Goal: Information Seeking & Learning: Learn about a topic

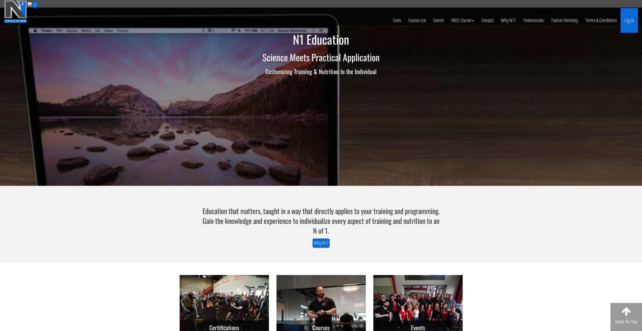
click at [632, 20] on link "Log In" at bounding box center [628, 20] width 17 height 25
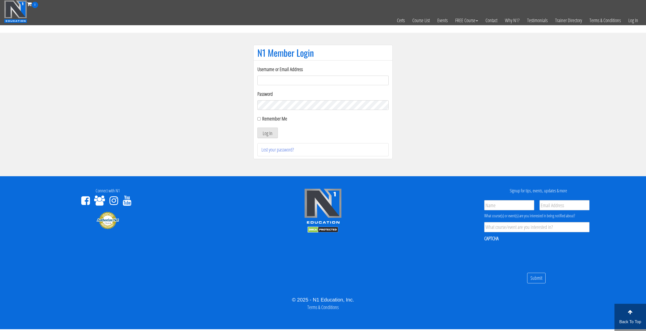
type input "tommy.van hees-5203"
click at [261, 118] on div "Remember Me" at bounding box center [322, 119] width 131 height 8
click at [259, 120] on input "Remember Me" at bounding box center [258, 118] width 3 height 3
checkbox input "true"
click at [262, 131] on button "Log In" at bounding box center [267, 133] width 20 height 11
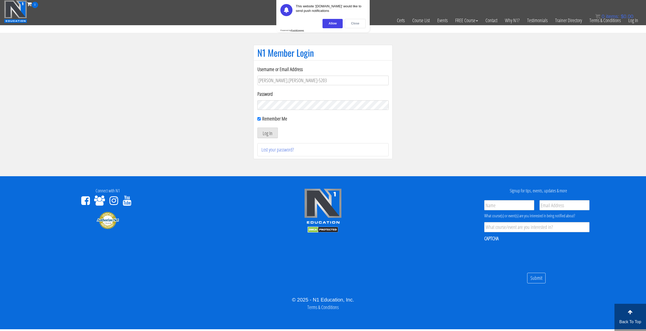
click at [352, 26] on div "Close" at bounding box center [355, 23] width 21 height 9
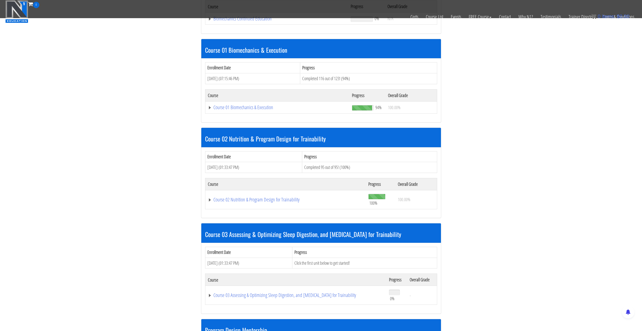
scroll to position [108, 0]
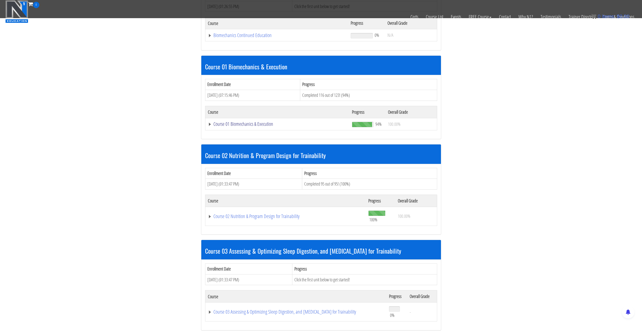
click at [242, 38] on link "Course 01 Biomechanics & Execution" at bounding box center [277, 35] width 138 height 5
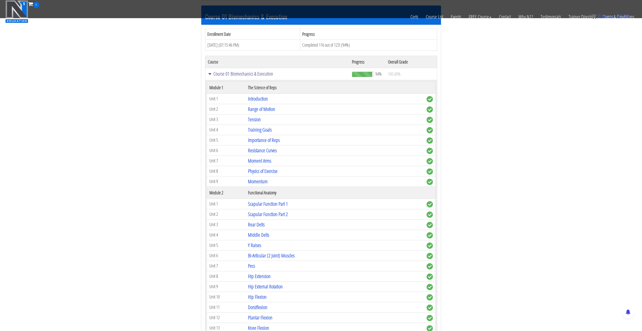
scroll to position [158, 0]
click at [260, 99] on link "Introduction" at bounding box center [258, 98] width 20 height 7
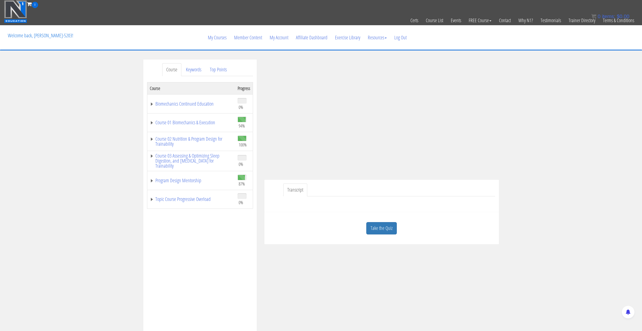
click at [552, 156] on div "Course Keywords Top Points Course Progress Biomechanics Continued Education 0% …" at bounding box center [321, 202] width 642 height 285
click at [531, 143] on div "Course Keywords Top Points Course Progress Biomechanics Continued Education 0% …" at bounding box center [321, 202] width 642 height 285
click at [532, 145] on div "Course Keywords Top Points Course Progress Biomechanics Continued Education 0% …" at bounding box center [321, 202] width 642 height 285
click at [551, 167] on div "Course Keywords Top Points Course Progress Biomechanics Continued Education 0% …" at bounding box center [321, 202] width 642 height 285
click at [191, 71] on link "Keywords" at bounding box center [193, 69] width 23 height 13
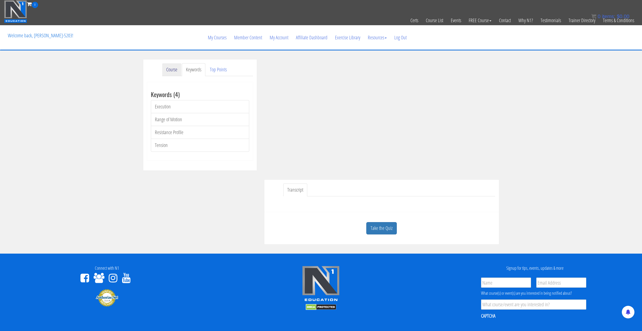
click at [170, 67] on link "Course" at bounding box center [171, 69] width 19 height 13
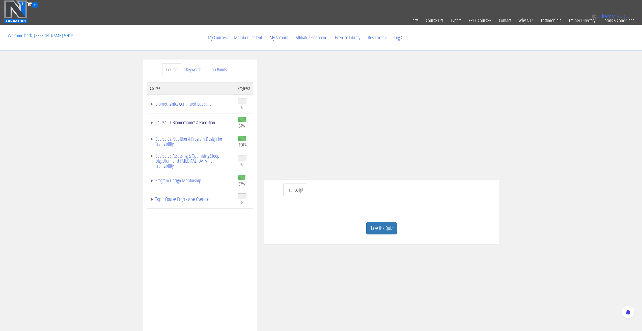
click at [151, 123] on link "Course 01 Biomechanics & Execution" at bounding box center [191, 122] width 83 height 5
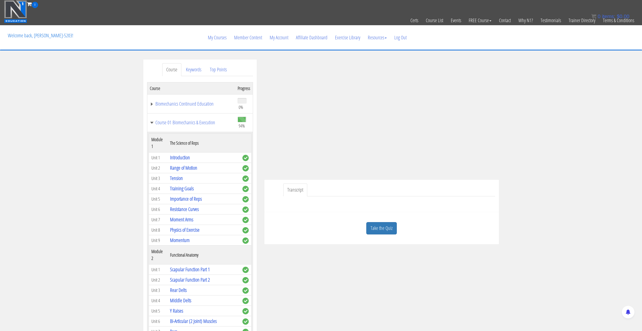
drag, startPoint x: 130, startPoint y: 113, endPoint x: 121, endPoint y: 100, distance: 15.7
click at [121, 100] on div "Course Keywords Top Points Course Progress Biomechanics Continued Education 0% …" at bounding box center [321, 202] width 642 height 285
drag, startPoint x: 121, startPoint y: 100, endPoint x: 115, endPoint y: 89, distance: 12.8
click at [115, 89] on div "Course Keywords Top Points Course Progress Biomechanics Continued Education 0% …" at bounding box center [321, 202] width 642 height 285
drag, startPoint x: 114, startPoint y: 92, endPoint x: 113, endPoint y: 84, distance: 7.9
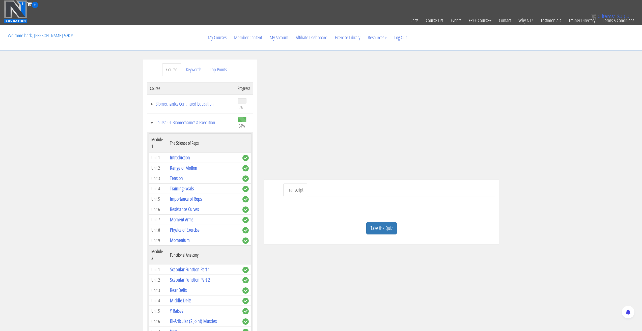
click at [113, 84] on div "Course Keywords Top Points Course Progress Biomechanics Continued Education 0% …" at bounding box center [321, 202] width 642 height 285
click at [180, 168] on link "Range of Motion" at bounding box center [183, 167] width 27 height 7
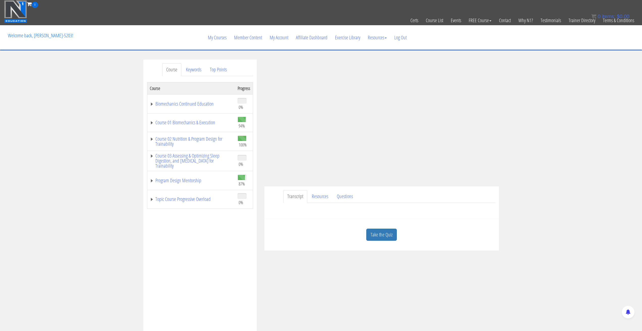
click at [544, 163] on div "Course Keywords Top Points Course Progress Biomechanics Continued Education 0% …" at bounding box center [321, 202] width 642 height 285
click at [412, 194] on ul "Transcript Resources Questions" at bounding box center [389, 196] width 212 height 13
click at [324, 195] on link "Resources" at bounding box center [320, 196] width 24 height 13
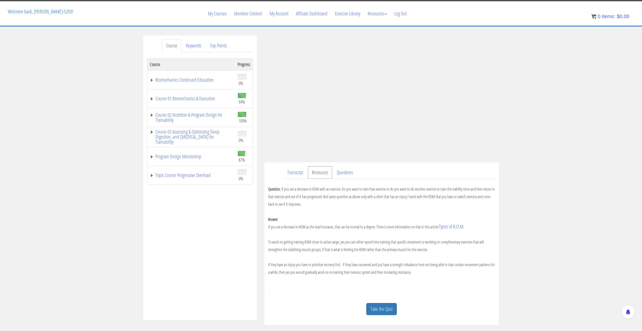
scroll to position [25, 0]
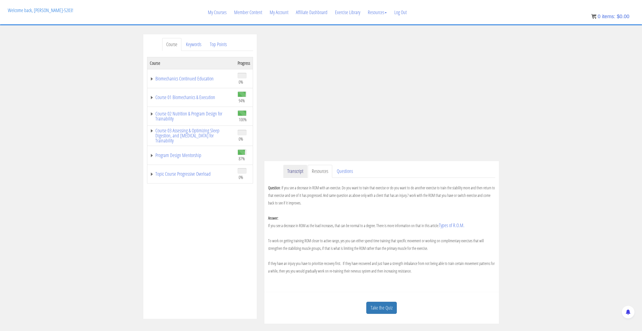
click at [300, 171] on link "Transcript" at bounding box center [295, 171] width 24 height 13
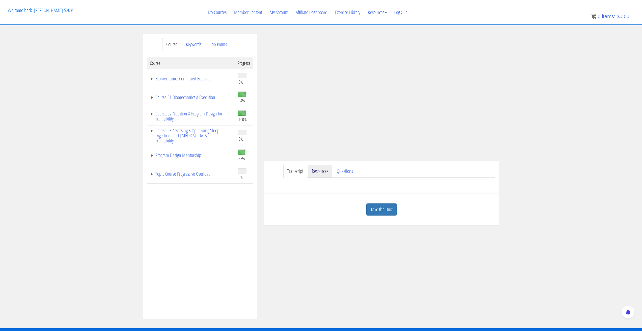
click at [323, 173] on link "Resources" at bounding box center [320, 171] width 24 height 13
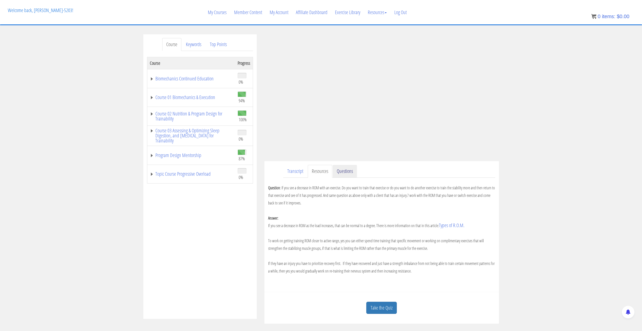
click at [341, 175] on link "Questions" at bounding box center [345, 171] width 24 height 13
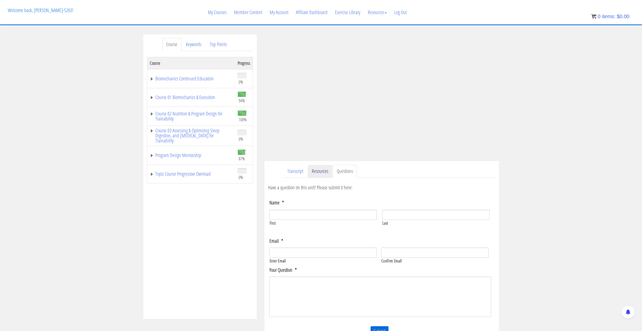
click at [315, 173] on link "Resources" at bounding box center [320, 171] width 24 height 13
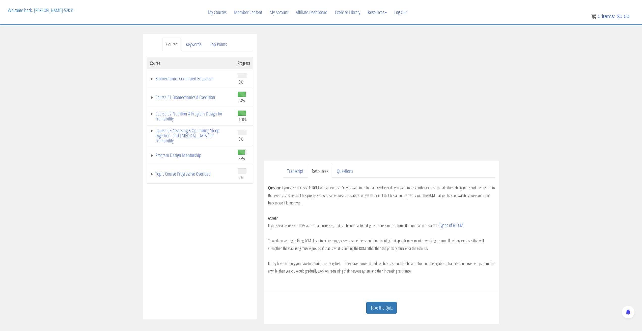
drag, startPoint x: 296, startPoint y: 173, endPoint x: 284, endPoint y: 184, distance: 15.7
click at [284, 184] on div "Question : If you see a decrease in ROM with an exercise. Do you want to train …" at bounding box center [381, 233] width 227 height 110
drag, startPoint x: 282, startPoint y: 182, endPoint x: 273, endPoint y: 174, distance: 12.2
click at [273, 174] on div "Transcript Resources Questions Question : If you see a decrease in ROM with an …" at bounding box center [381, 226] width 235 height 131
click at [547, 155] on div "Course Keywords Top Points Course Progress Biomechanics Continued Education 0% …" at bounding box center [321, 179] width 642 height 290
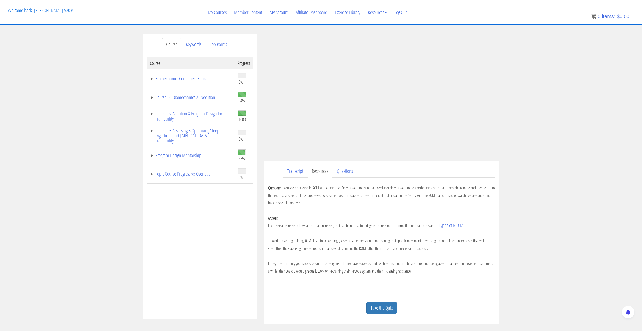
click at [522, 143] on div "Course Keywords Top Points Course Progress Biomechanics Continued Education 0% …" at bounding box center [321, 179] width 642 height 290
click at [559, 48] on div "Course Keywords Top Points Course Progress Biomechanics Continued Education 0% …" at bounding box center [321, 179] width 642 height 290
click at [550, 100] on div "Course Keywords Top Points Course Progress Biomechanics Continued Education 0% …" at bounding box center [321, 179] width 642 height 290
click at [291, 171] on link "Transcript" at bounding box center [295, 171] width 24 height 13
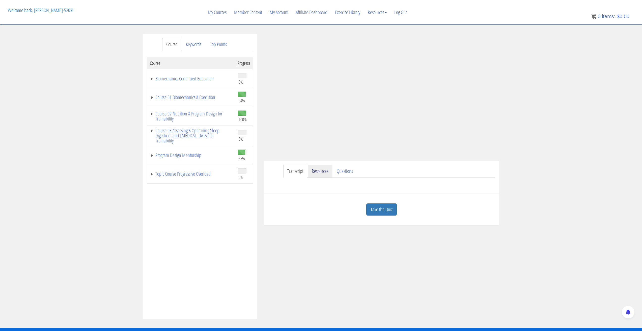
click at [319, 169] on link "Resources" at bounding box center [320, 171] width 24 height 13
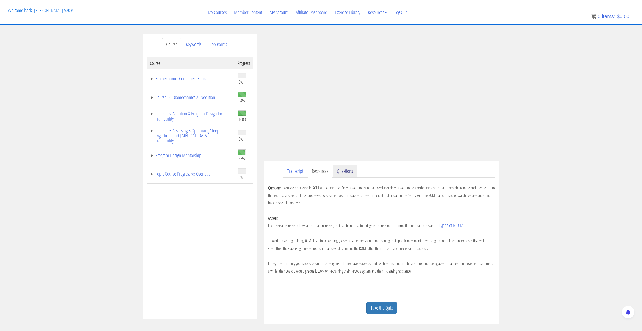
click at [349, 175] on link "Questions" at bounding box center [345, 171] width 24 height 13
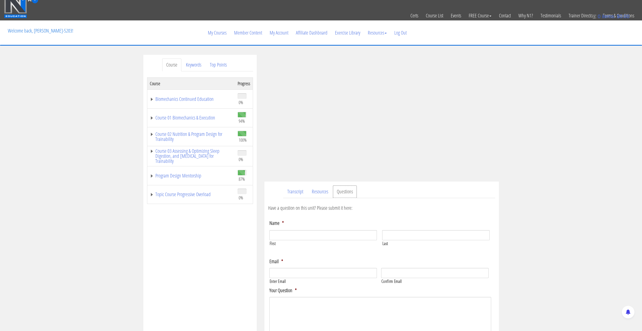
scroll to position [2, 0]
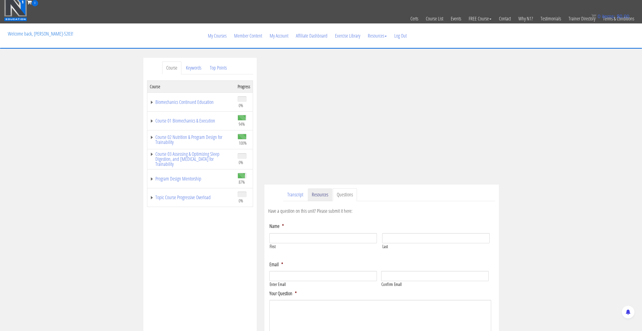
click at [326, 193] on link "Resources" at bounding box center [320, 194] width 24 height 13
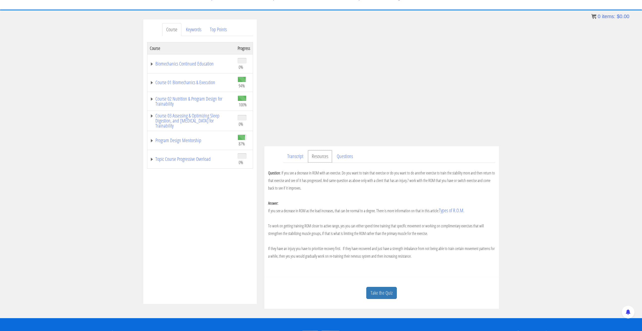
scroll to position [27, 0]
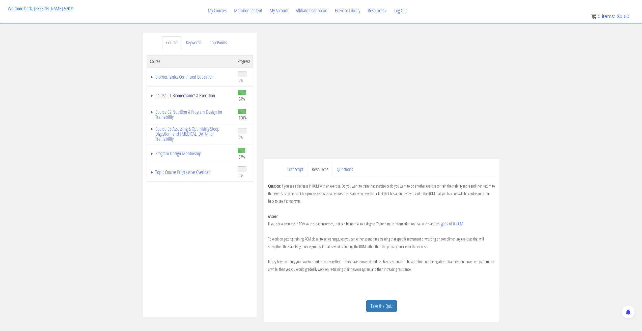
click at [152, 96] on link "Course 01 Biomechanics & Execution" at bounding box center [191, 95] width 83 height 5
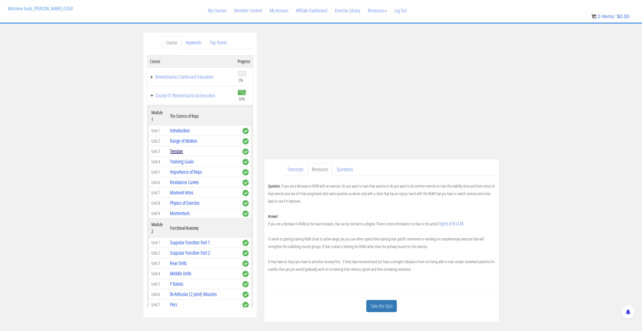
click at [178, 153] on link "Tension" at bounding box center [176, 151] width 13 height 7
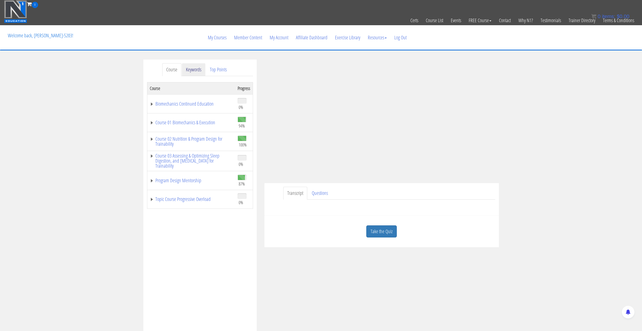
click at [196, 71] on link "Keywords" at bounding box center [193, 69] width 23 height 13
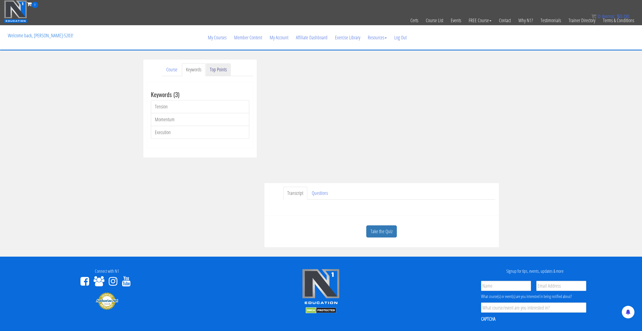
click at [221, 72] on link "Top Points" at bounding box center [218, 69] width 25 height 13
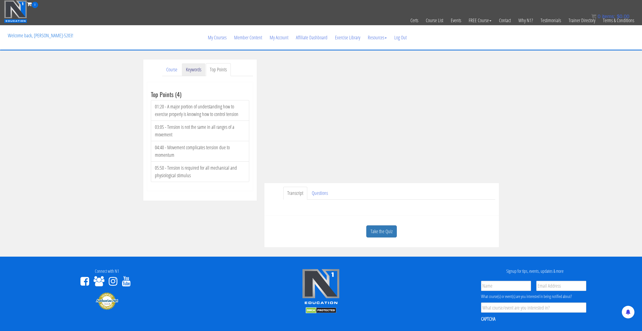
click at [198, 73] on link "Keywords" at bounding box center [193, 69] width 23 height 13
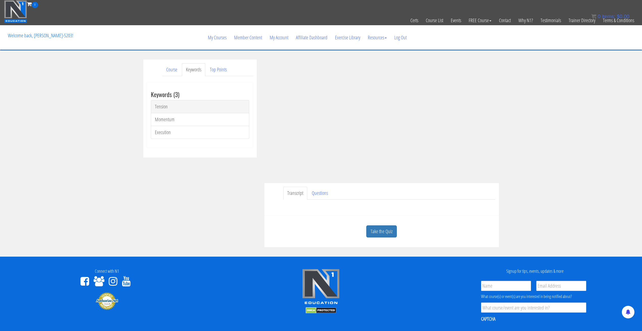
click at [179, 105] on link "Tension" at bounding box center [200, 106] width 98 height 13
click at [171, 72] on link "Course" at bounding box center [171, 69] width 19 height 13
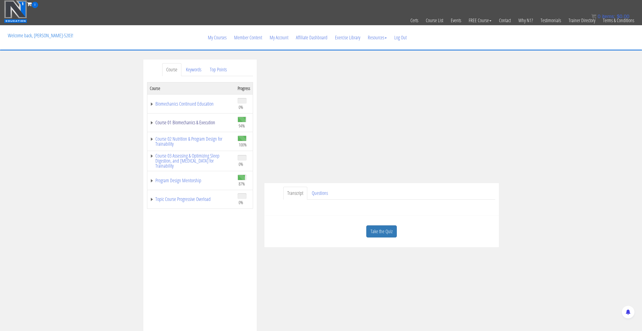
click at [150, 123] on link "Course 01 Biomechanics & Execution" at bounding box center [191, 122] width 83 height 5
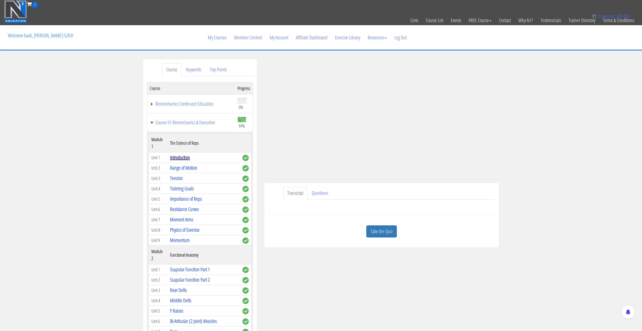
click at [179, 157] on link "Introduction" at bounding box center [180, 157] width 20 height 7
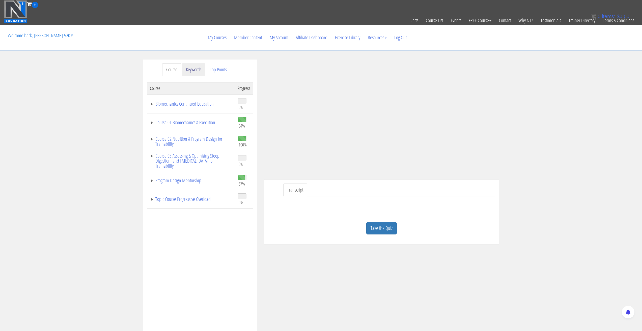
click at [202, 72] on link "Keywords" at bounding box center [193, 69] width 23 height 13
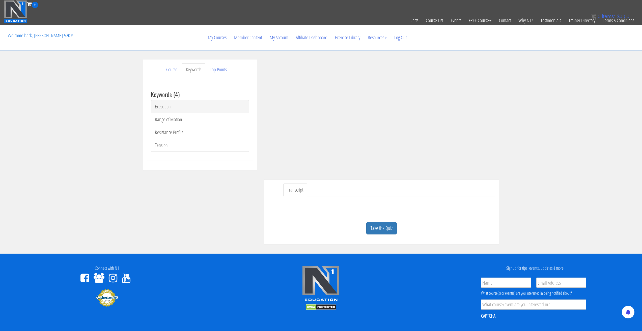
click at [168, 108] on link "Execution" at bounding box center [200, 106] width 98 height 13
click at [164, 146] on link "Tension" at bounding box center [200, 145] width 98 height 13
click at [169, 65] on link "Course" at bounding box center [171, 69] width 19 height 13
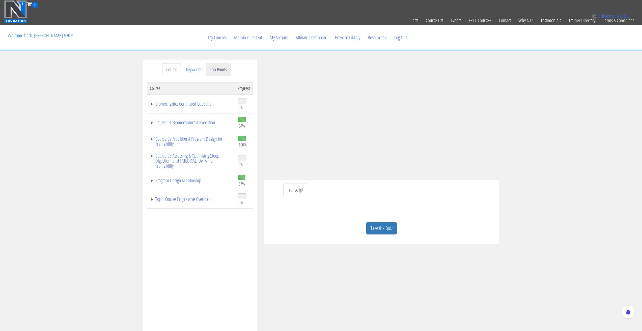
click at [214, 68] on link "Top Points" at bounding box center [218, 69] width 25 height 13
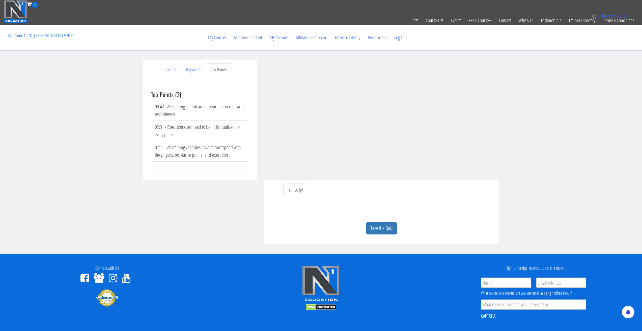
click at [193, 115] on li "00:42 - All training stimuli are dependent on reps and rest intervals" at bounding box center [200, 110] width 98 height 21
click at [168, 69] on link "Course" at bounding box center [171, 69] width 19 height 13
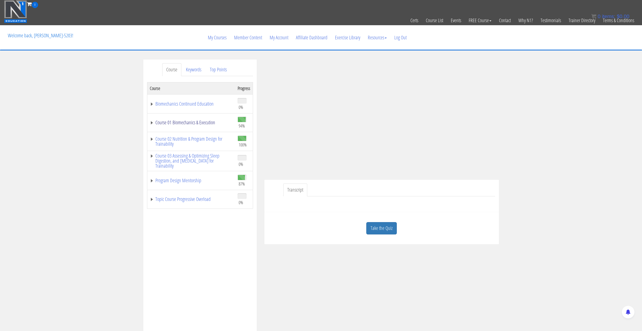
click at [152, 123] on link "Course 01 Biomechanics & Execution" at bounding box center [191, 122] width 83 height 5
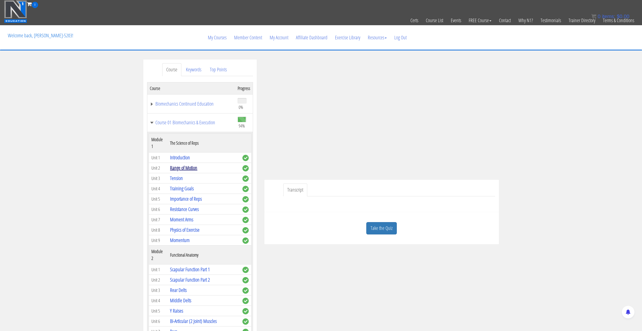
click at [182, 169] on link "Range of Motion" at bounding box center [183, 167] width 27 height 7
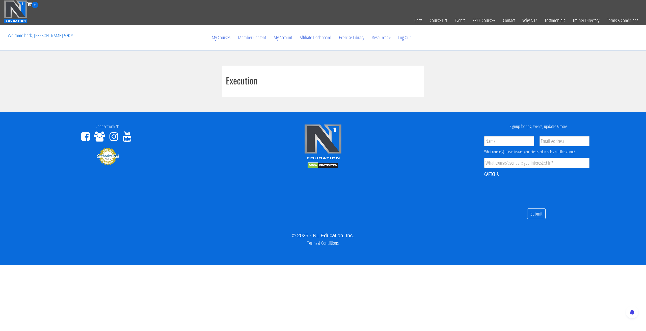
click at [282, 85] on div "Execution" at bounding box center [323, 81] width 202 height 31
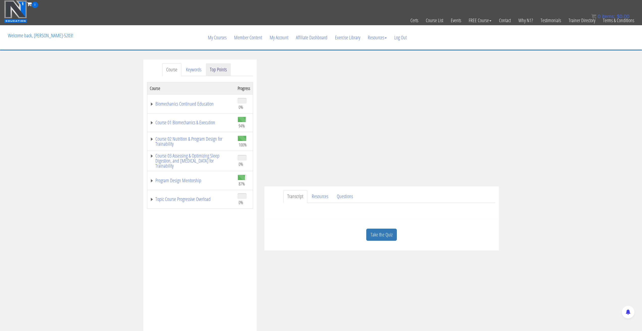
click at [211, 71] on link "Top Points" at bounding box center [218, 69] width 25 height 13
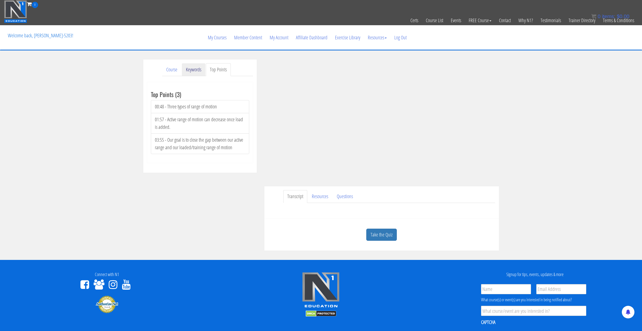
click at [189, 71] on link "Keywords" at bounding box center [193, 69] width 23 height 13
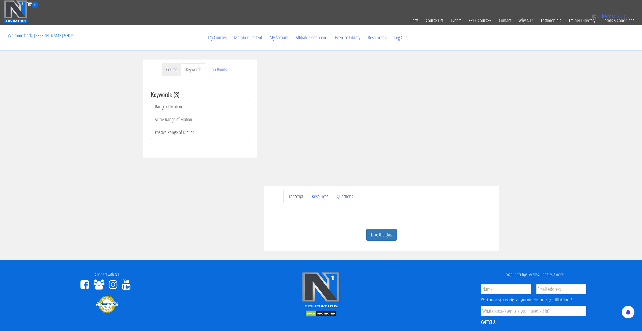
click at [168, 70] on link "Course" at bounding box center [171, 69] width 19 height 13
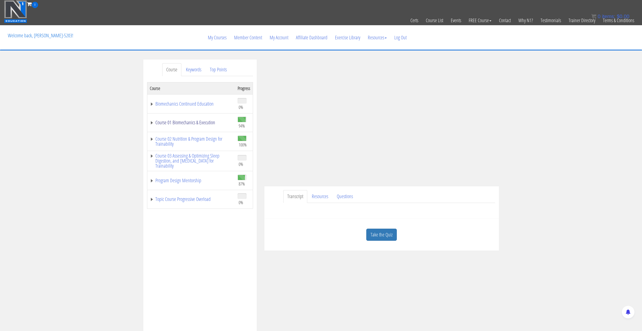
click at [151, 123] on link "Course 01 Biomechanics & Execution" at bounding box center [191, 122] width 83 height 5
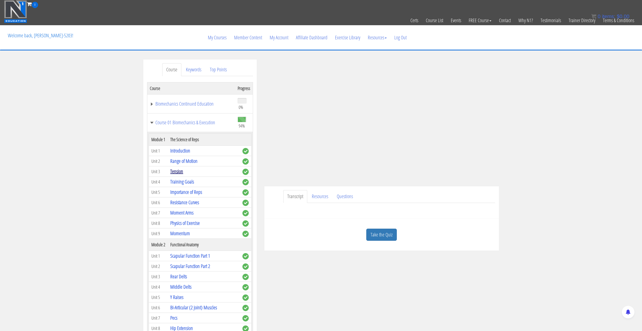
click at [179, 175] on link "Tension" at bounding box center [176, 171] width 13 height 7
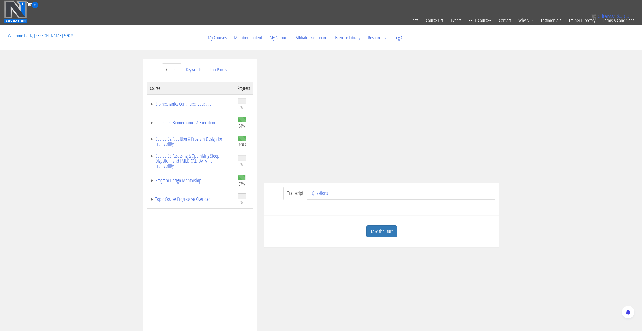
click at [545, 153] on div "Course Keywords Top Points Course Progress Biomechanics Continued Education 0% …" at bounding box center [321, 202] width 642 height 285
click at [556, 157] on div "Course Keywords Top Points Course Progress Biomechanics Continued Education 0% …" at bounding box center [321, 202] width 642 height 285
click at [563, 131] on div "Course Keywords Top Points Course Progress Biomechanics Continued Education 0% …" at bounding box center [321, 202] width 642 height 285
click at [225, 72] on link "Top Points" at bounding box center [218, 69] width 25 height 13
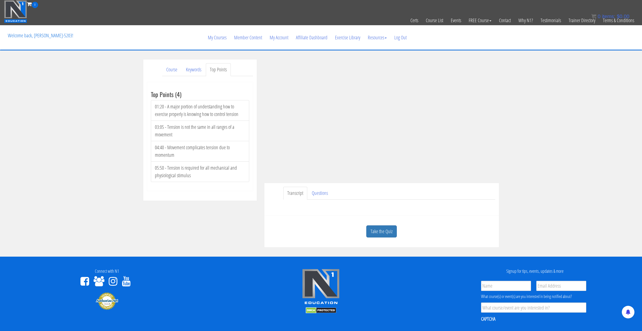
click at [576, 129] on div "Course Keywords Top Points Course Progress Biomechanics Continued Education 0% …" at bounding box center [321, 154] width 642 height 188
click at [549, 153] on div "Course Keywords Top Points Course Progress Biomechanics Continued Education 0% …" at bounding box center [321, 154] width 642 height 188
click at [559, 170] on div "Course Keywords Top Points Course Progress Biomechanics Continued Education 0% …" at bounding box center [321, 154] width 642 height 188
click at [570, 184] on div "Course Keywords Top Points Course Progress Biomechanics Continued Education 0% …" at bounding box center [321, 154] width 642 height 188
click at [571, 177] on div "Course Keywords Top Points Course Progress Biomechanics Continued Education 0% …" at bounding box center [321, 154] width 642 height 188
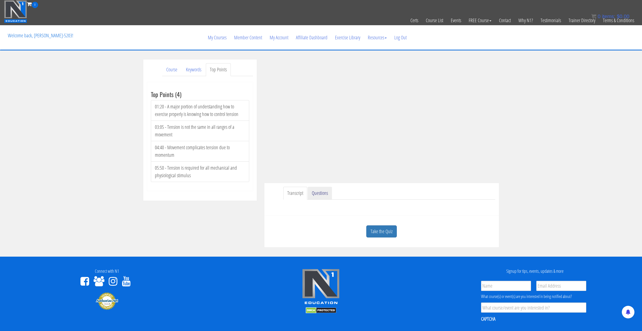
click at [314, 194] on link "Questions" at bounding box center [320, 193] width 24 height 13
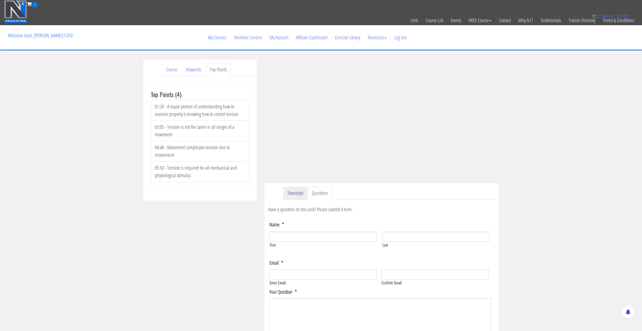
click at [290, 194] on link "Transcript" at bounding box center [295, 193] width 24 height 13
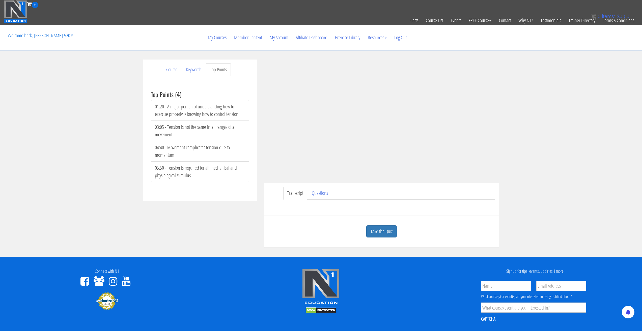
click at [547, 128] on div "Course Keywords Top Points Course Progress Biomechanics Continued Education 0% …" at bounding box center [321, 154] width 642 height 188
click at [197, 71] on link "Keywords" at bounding box center [193, 69] width 23 height 13
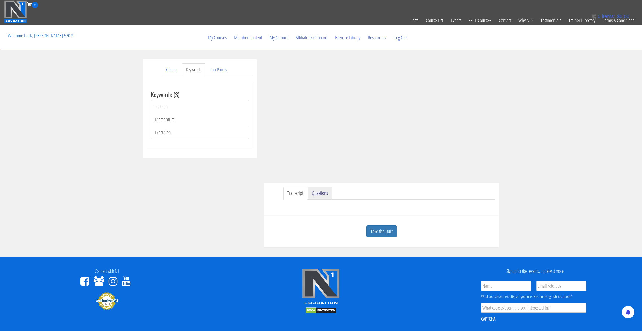
click at [313, 196] on link "Questions" at bounding box center [320, 193] width 24 height 13
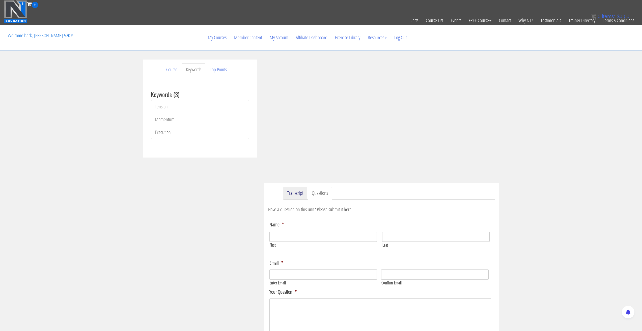
click at [297, 197] on link "Transcript" at bounding box center [295, 193] width 24 height 13
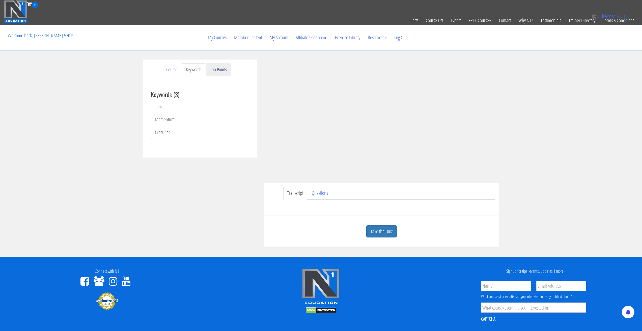
click at [217, 72] on link "Top Points" at bounding box center [218, 69] width 25 height 13
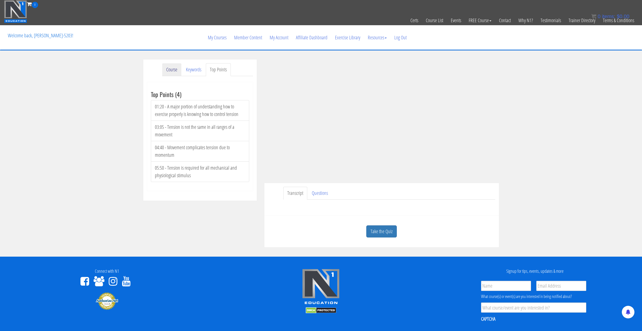
click at [166, 69] on link "Course" at bounding box center [171, 69] width 19 height 13
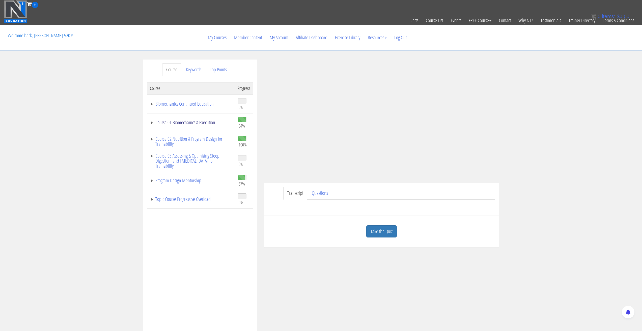
click at [151, 123] on link "Course 01 Biomechanics & Execution" at bounding box center [191, 122] width 83 height 5
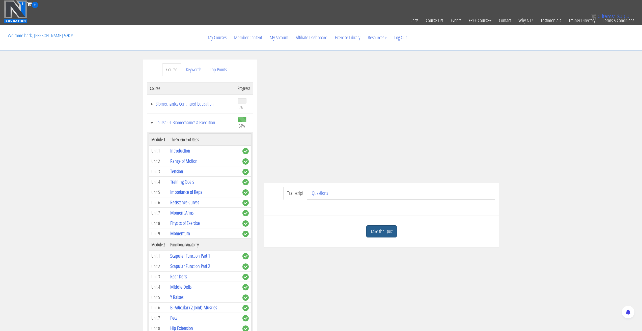
click at [381, 230] on link "Take the Quiz" at bounding box center [381, 231] width 31 height 12
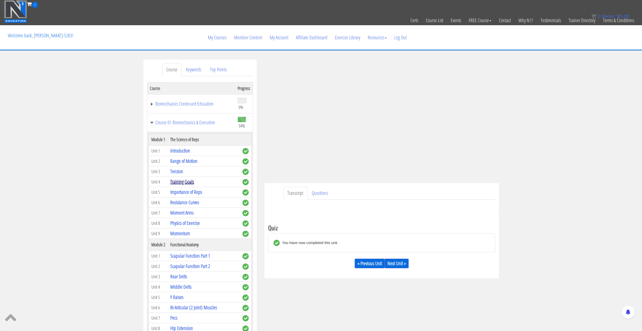
click at [178, 185] on link "Training Goals" at bounding box center [182, 181] width 24 height 7
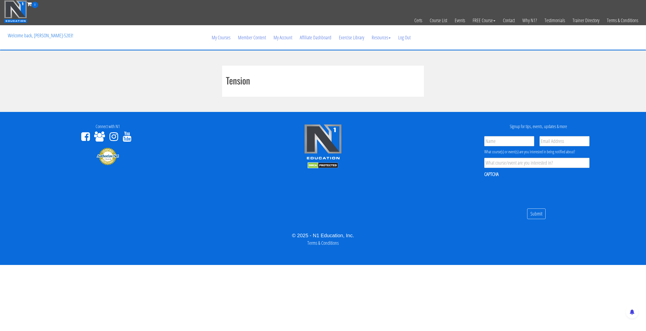
click at [245, 86] on h1 "Tension" at bounding box center [323, 80] width 194 height 10
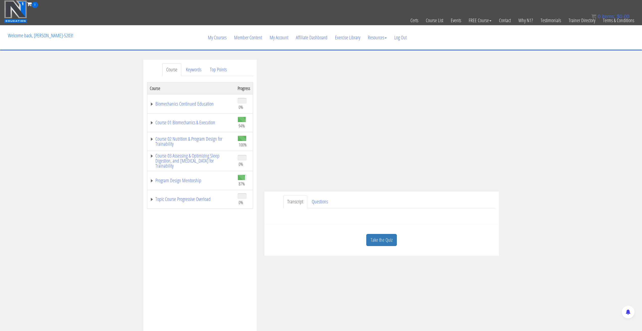
click at [544, 173] on div "Course Keywords Top Points Course Progress Biomechanics Continued Education 0% …" at bounding box center [321, 202] width 642 height 285
click at [395, 197] on ul "Transcript Questions" at bounding box center [389, 201] width 212 height 13
drag, startPoint x: 395, startPoint y: 197, endPoint x: 558, endPoint y: 167, distance: 166.0
click at [558, 167] on div "Course Keywords Top Points Course Progress Biomechanics Continued Education 0% …" at bounding box center [321, 202] width 642 height 285
click at [563, 120] on div "Course Keywords Top Points Course Progress Biomechanics Continued Education 0% …" at bounding box center [321, 202] width 642 height 285
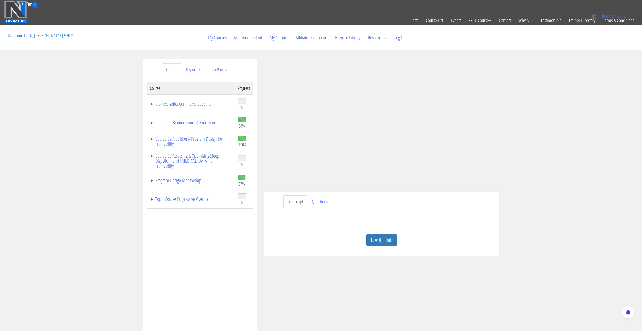
click at [559, 259] on div "Course Keywords Top Points Course Progress Biomechanics Continued Education 0% …" at bounding box center [321, 202] width 642 height 285
click at [536, 102] on div "Course Keywords Top Points Course Progress Biomechanics Continued Education 0% …" at bounding box center [321, 202] width 642 height 285
click at [554, 150] on div "Course Keywords Top Points Course Progress Biomechanics Continued Education 0% …" at bounding box center [321, 202] width 642 height 285
click at [570, 162] on div "Course Keywords Top Points Course Progress Biomechanics Continued Education 0% …" at bounding box center [321, 202] width 642 height 285
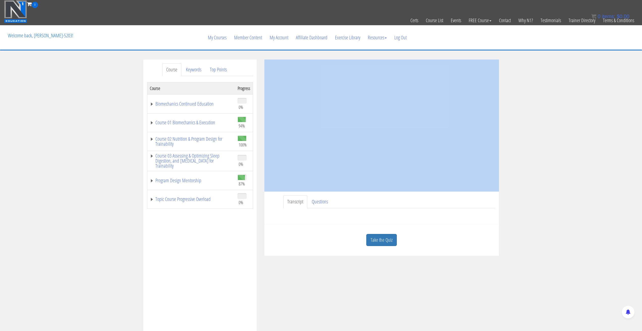
click at [570, 162] on div "Course Keywords Top Points Course Progress Biomechanics Continued Education 0% …" at bounding box center [321, 202] width 642 height 285
click at [544, 151] on div "Course Keywords Top Points Course Progress Biomechanics Continued Education 0% …" at bounding box center [321, 202] width 642 height 285
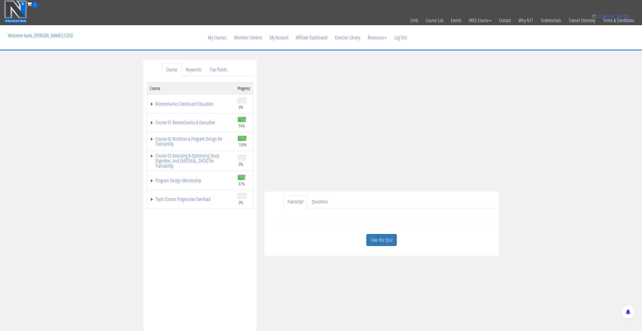
click at [535, 144] on div "Course Keywords Top Points Course Progress Biomechanics Continued Education 0% …" at bounding box center [321, 202] width 642 height 285
